Goal: Task Accomplishment & Management: Manage account settings

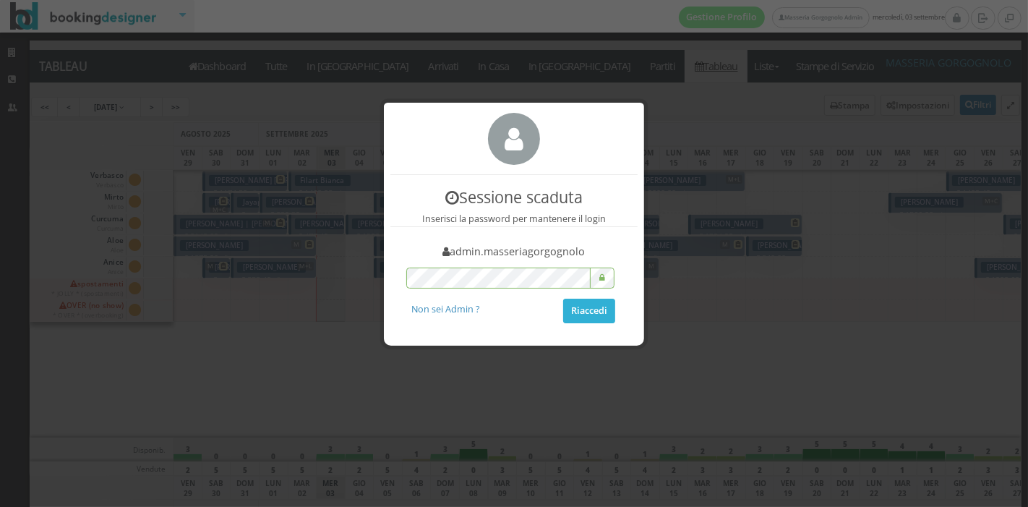
click at [591, 317] on button "Riaccedi" at bounding box center [589, 311] width 52 height 25
click at [564, 311] on button "Riaccedi" at bounding box center [589, 311] width 52 height 25
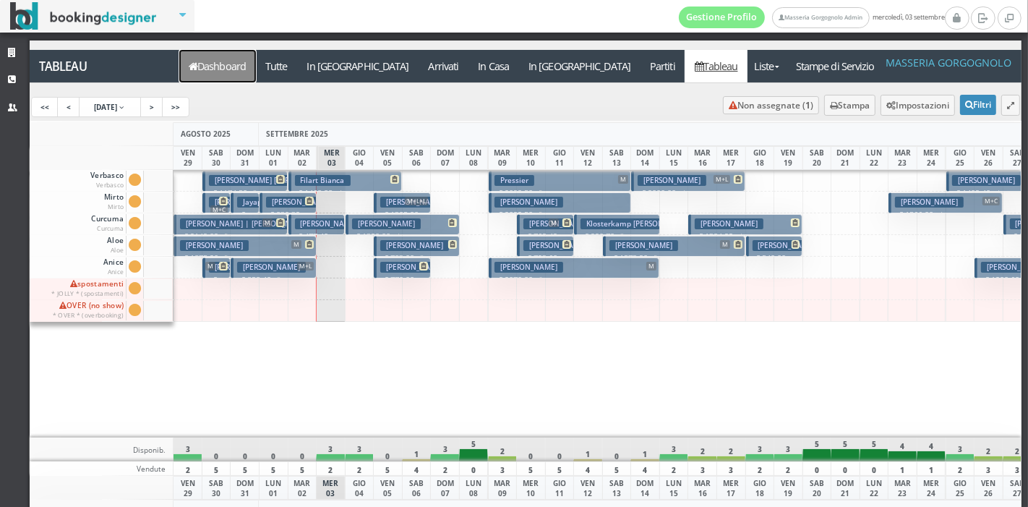
click at [217, 59] on link "Dashboard" at bounding box center [217, 66] width 77 height 33
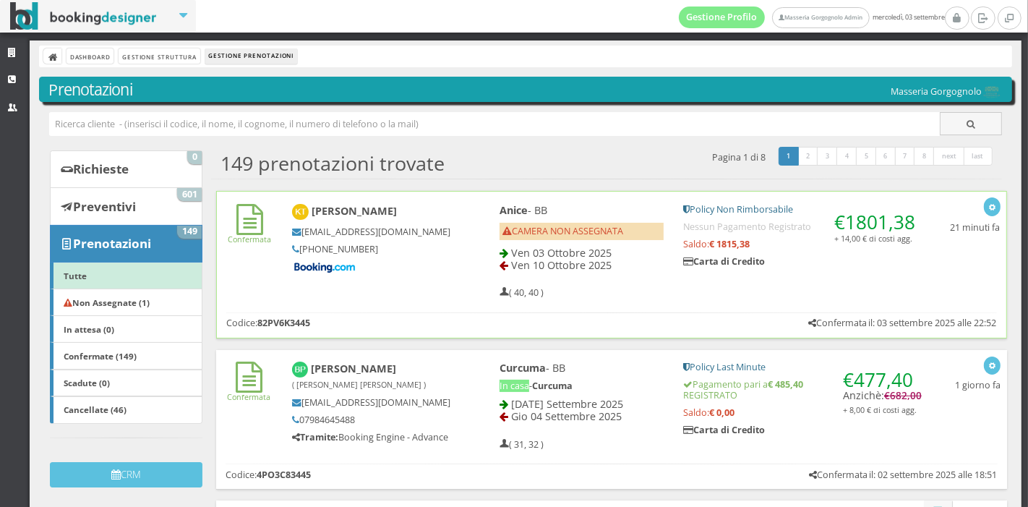
click at [490, 265] on div "Anice - BB CAMERA NON ASSEGNATA Ven 03 Ottobre 2025 Ven 10 Ottobre 2025 ( 40, 4…" at bounding box center [582, 251] width 184 height 108
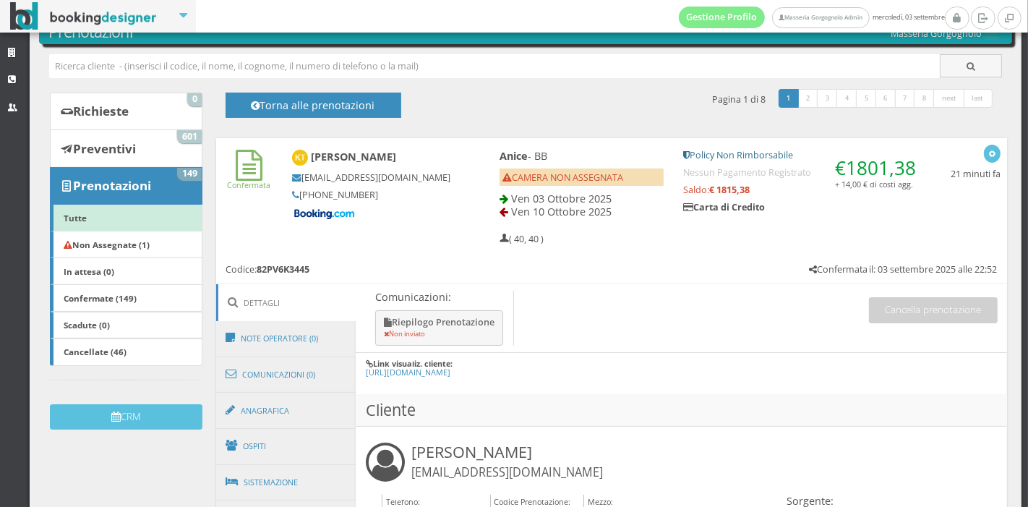
scroll to position [55, 0]
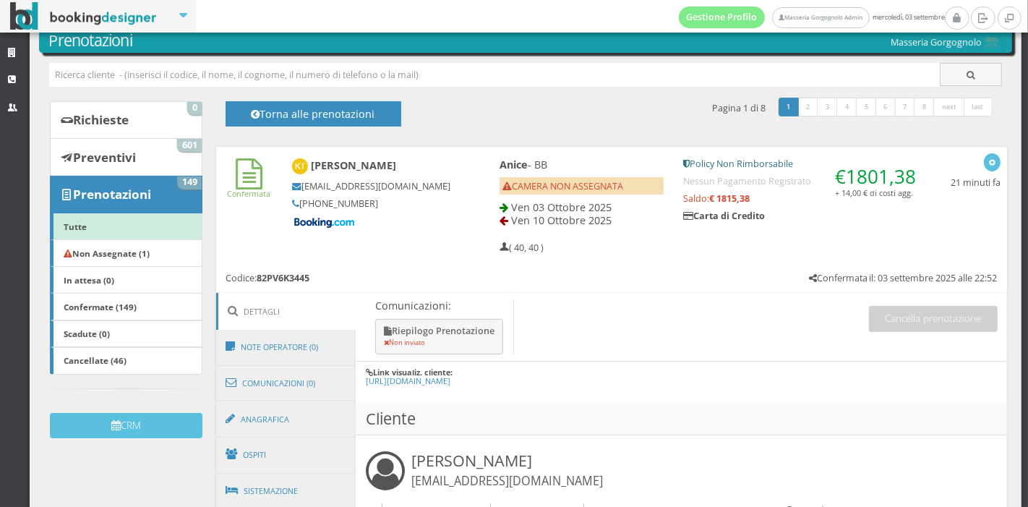
click at [541, 464] on h3 "Katharina Tröndle ktrond.904442@guest.booking.com" at bounding box center [508, 470] width 192 height 38
copy h3 "[PERSON_NAME]"
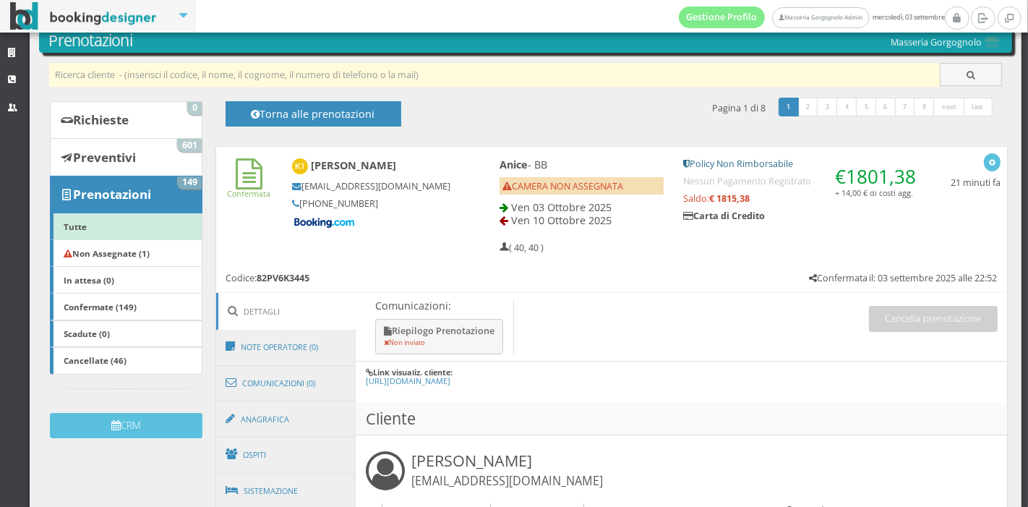
click at [405, 68] on input "text" at bounding box center [495, 75] width 892 height 24
paste input "[PERSON_NAME]"
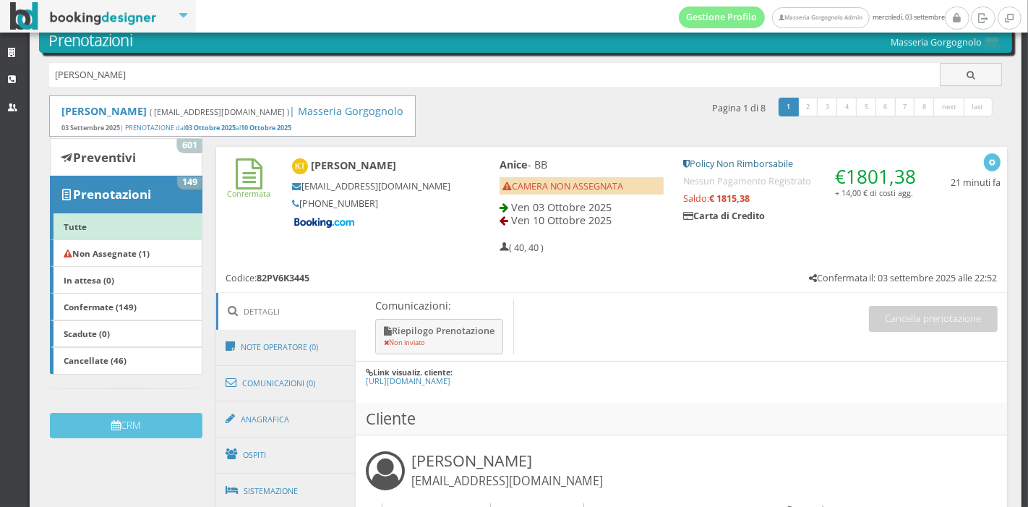
type input "[PERSON_NAME]"
click at [488, 124] on div "149 prenotazioni trovate 1 2 3 4 5 6 7 8 next last Pagina 1 di 8 Torna alle pre…" at bounding box center [606, 113] width 791 height 35
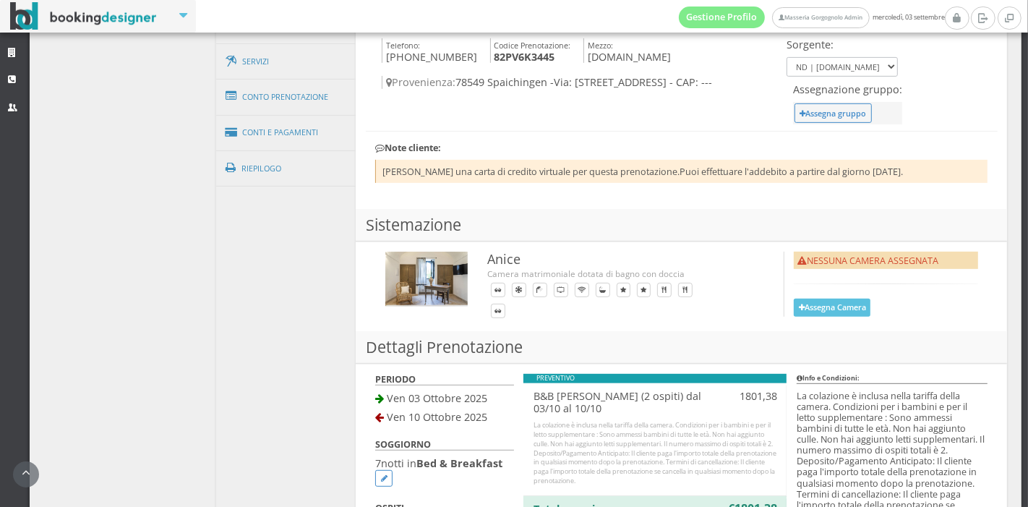
scroll to position [953, 0]
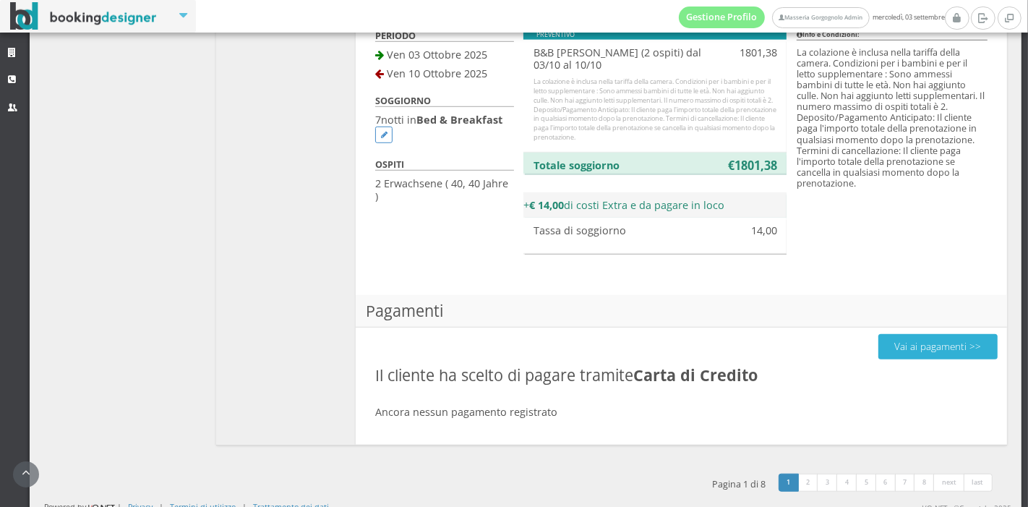
click at [894, 346] on button "Vai ai pagamenti >>" at bounding box center [938, 346] width 119 height 25
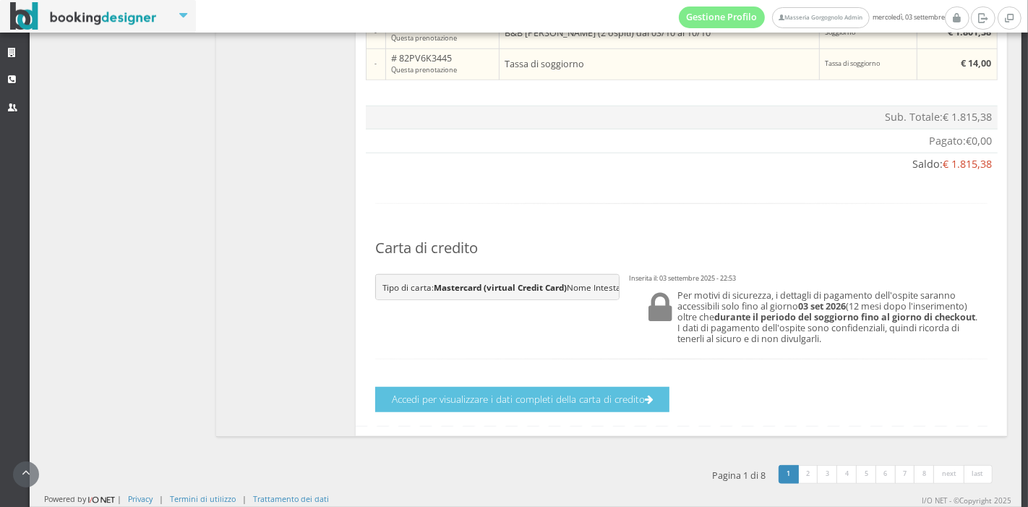
scroll to position [952, 0]
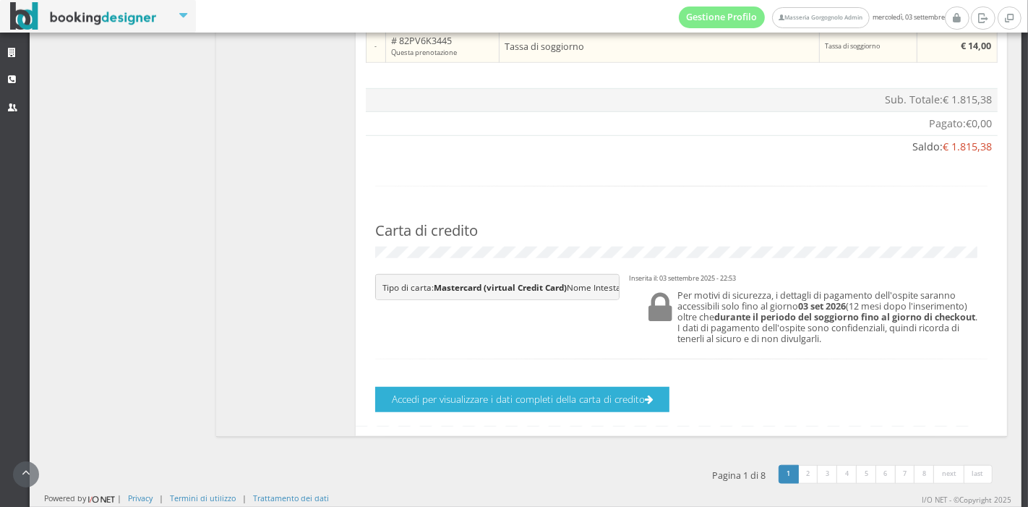
click at [512, 396] on button "Accedi per visualizzare i dati completi della carta di credito" at bounding box center [522, 399] width 294 height 25
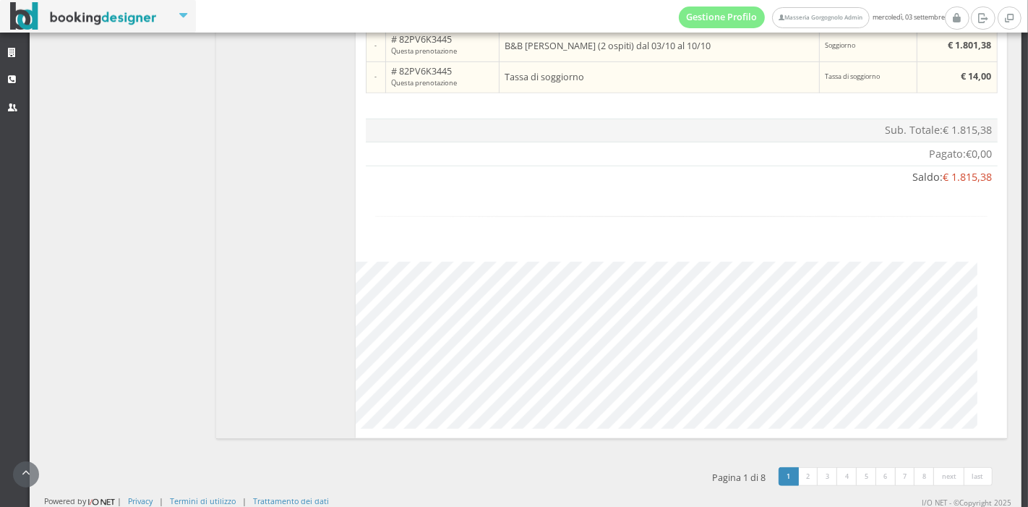
scroll to position [908, 0]
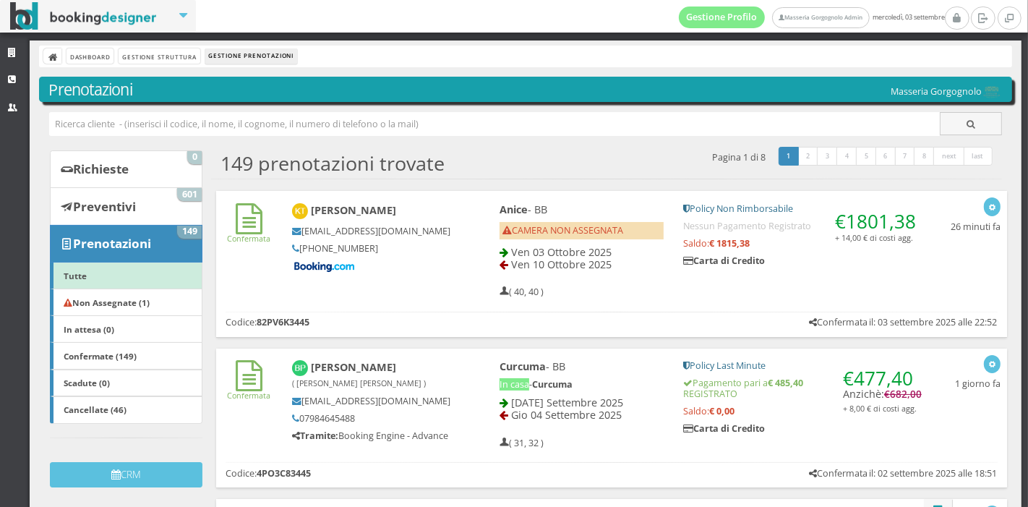
click at [670, 295] on div "Anice - BB CAMERA NON ASSEGNATA Ven 03 Ottobre 2025 Ven 10 Ottobre 2025 ( 40, 4…" at bounding box center [710, 251] width 461 height 108
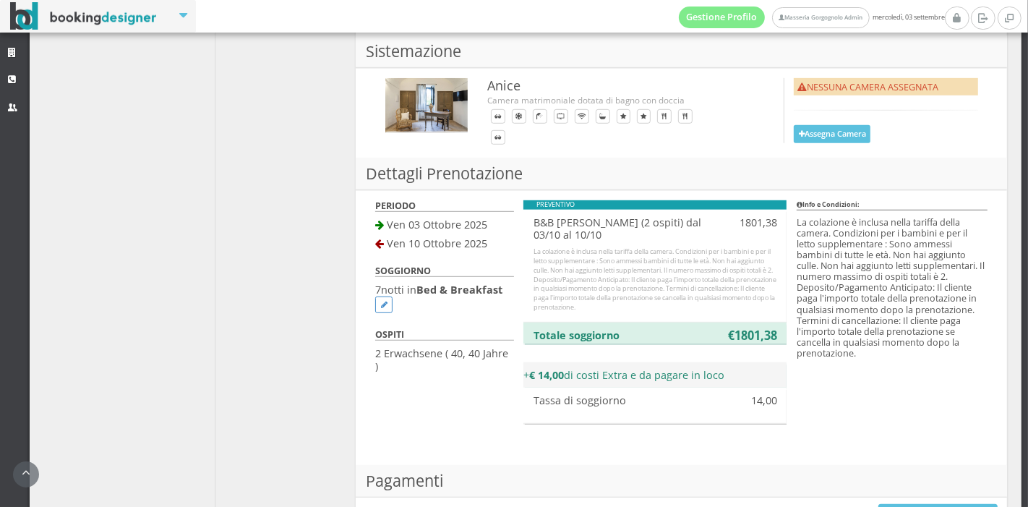
scroll to position [958, 0]
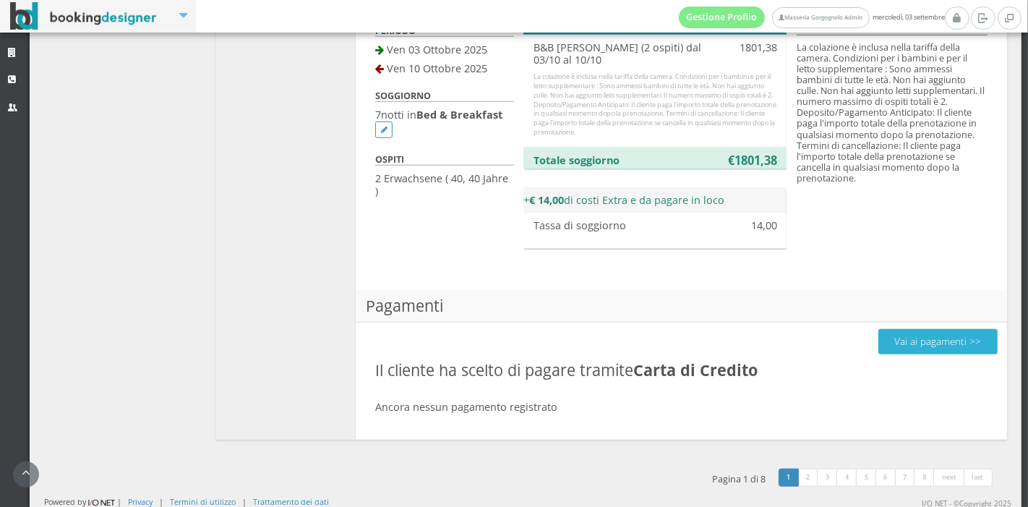
click at [879, 337] on button "Vai ai pagamenti >>" at bounding box center [938, 341] width 119 height 25
